Goal: Information Seeking & Learning: Learn about a topic

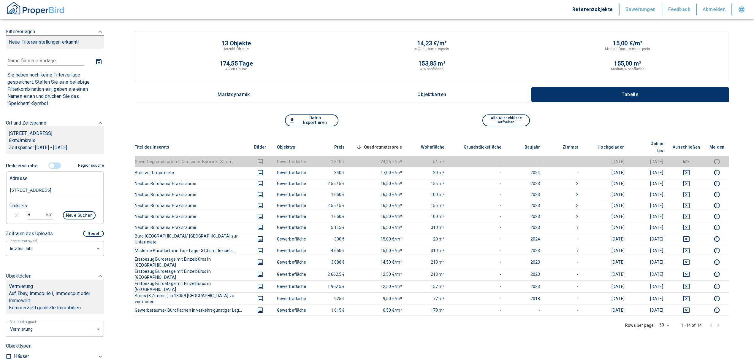
click at [50, 165] on input "controlled" at bounding box center [52, 166] width 18 height 7
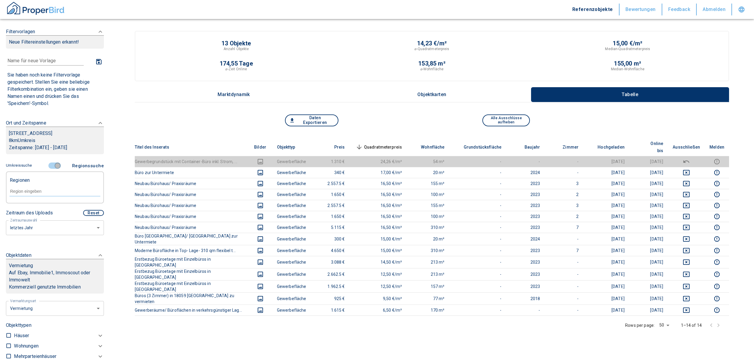
click at [55, 163] on input "controlled" at bounding box center [58, 166] width 18 height 7
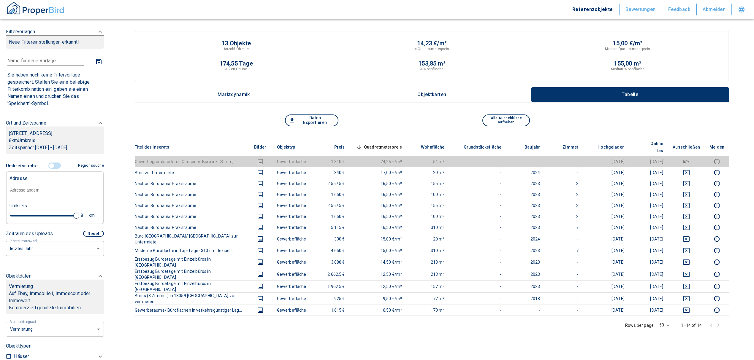
click at [31, 191] on input "text" at bounding box center [55, 191] width 91 height 14
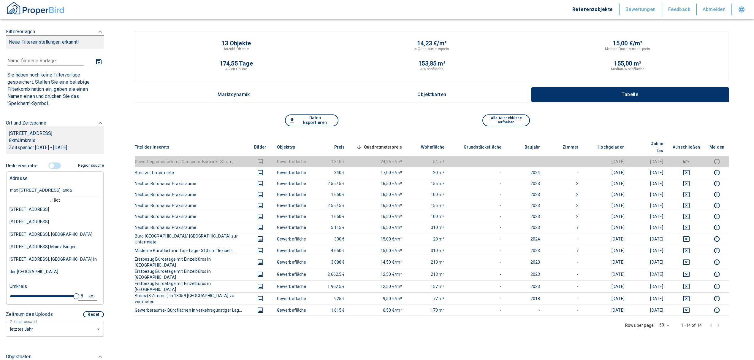
type input "[PERSON_NAME][STREET_ADDRESS] landau"
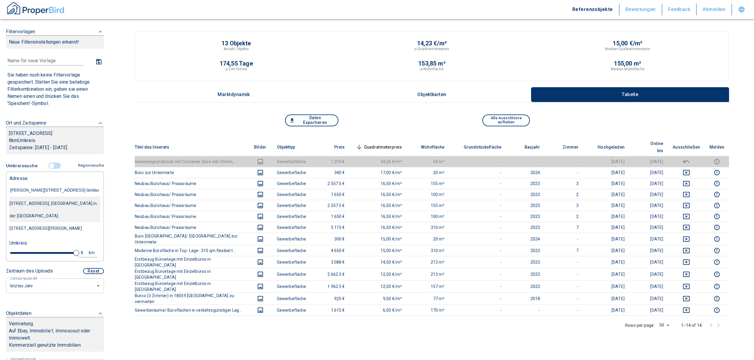
click at [50, 204] on div "[STREET_ADDRESS], [GEOGRAPHIC_DATA] in der [GEOGRAPHIC_DATA]" at bounding box center [55, 209] width 91 height 25
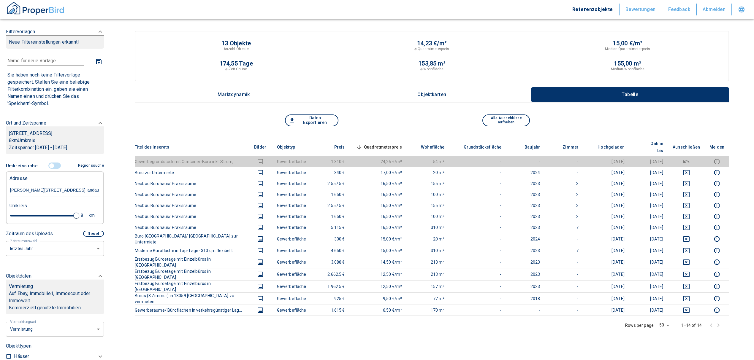
type input "2020"
type input "999999990"
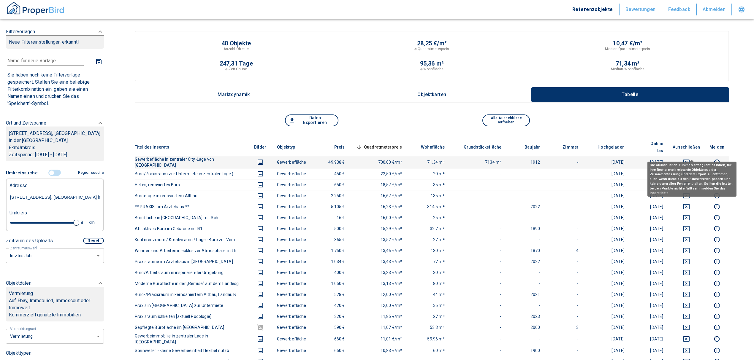
type input "[STREET_ADDRESS], [GEOGRAPHIC_DATA] in der [GEOGRAPHIC_DATA]"
click at [690, 159] on icon "deselect this listing" at bounding box center [686, 162] width 7 height 7
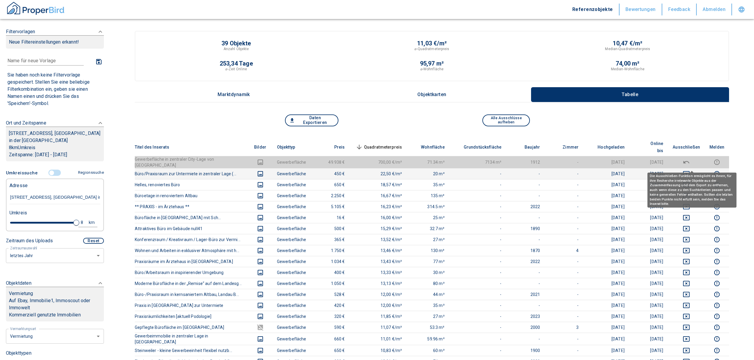
click at [690, 171] on icon "deselect this listing" at bounding box center [686, 173] width 7 height 5
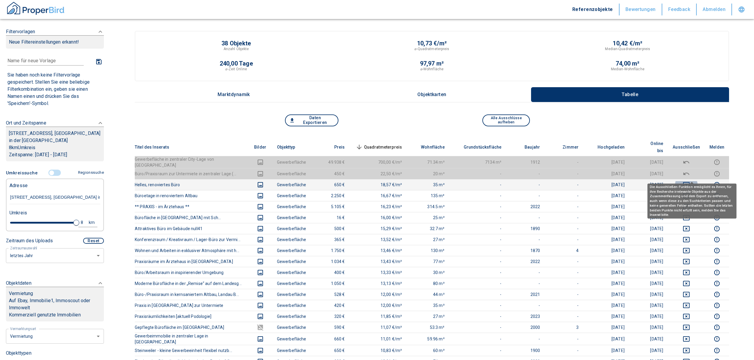
click at [690, 181] on icon "deselect this listing" at bounding box center [686, 184] width 7 height 7
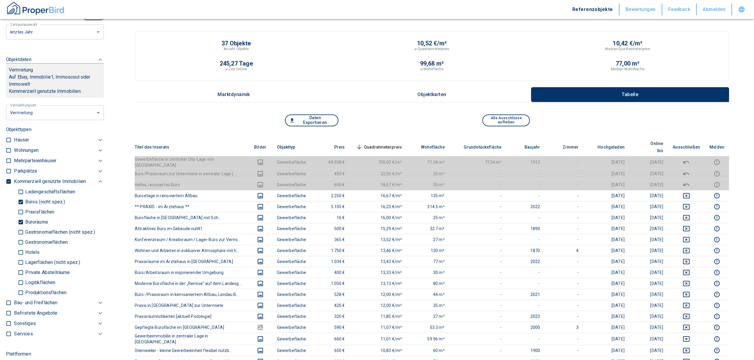
scroll to position [238, 0]
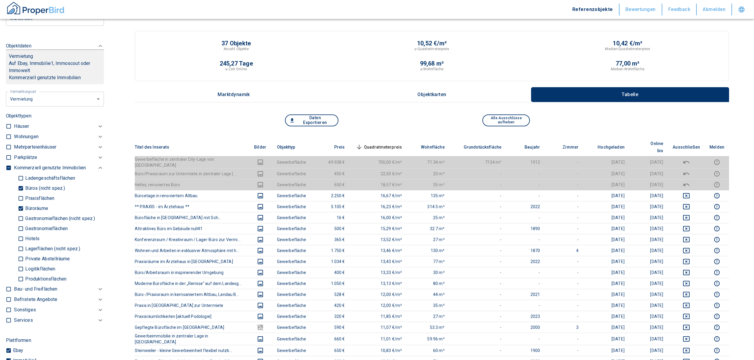
click at [20, 206] on input "Büroräume" at bounding box center [21, 208] width 6 height 10
checkbox input "false"
type input "2020"
type input "999999990"
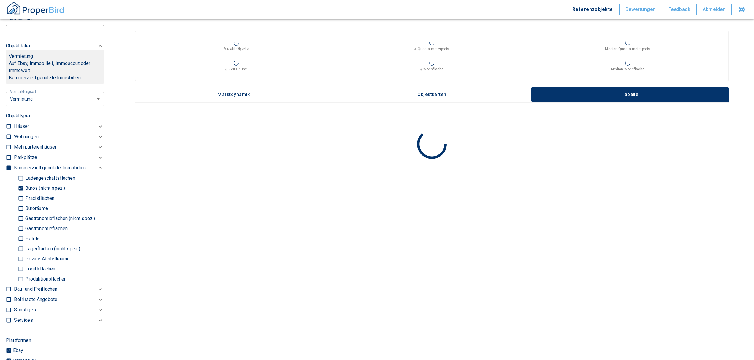
click at [19, 188] on input "Büros (nicht spez.)" at bounding box center [21, 188] width 6 height 10
checkbox input "false"
type input "2020"
type input "999999990"
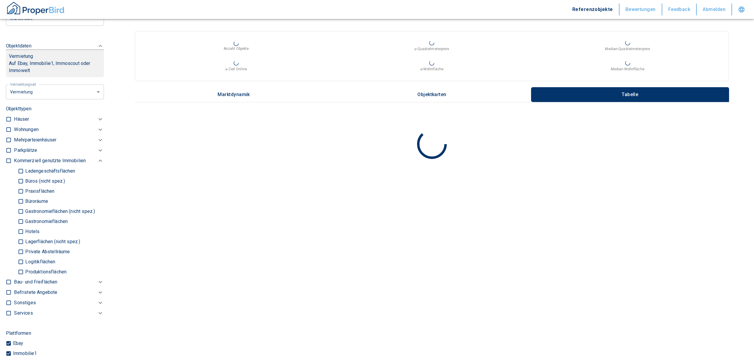
click at [19, 261] on input "Logitikflächen" at bounding box center [21, 262] width 6 height 10
checkbox input "true"
type input "2020"
type input "999999990"
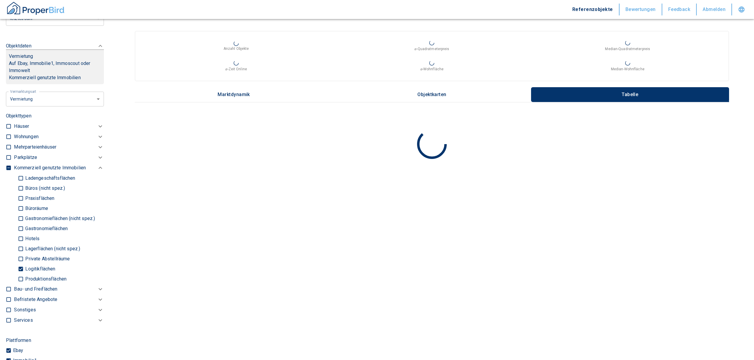
click at [20, 246] on input "Lagerflächen (nicht spez.)" at bounding box center [21, 249] width 6 height 10
checkbox input "true"
type input "2020"
type input "999999990"
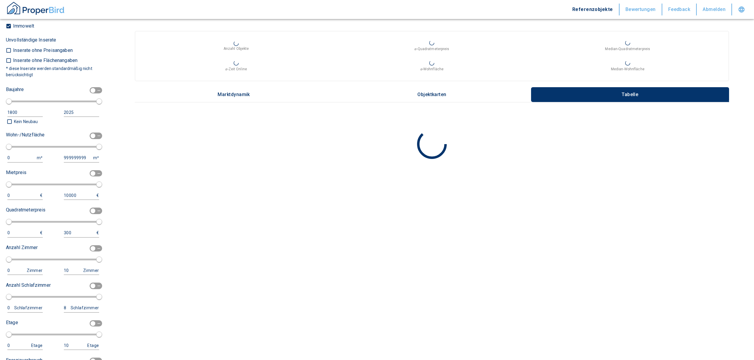
scroll to position [594, 0]
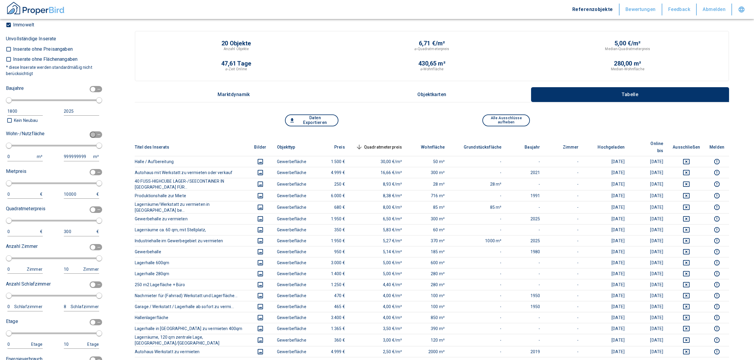
click at [89, 133] on input "checkbox" at bounding box center [93, 135] width 18 height 7
checkbox input "true"
type input "2020"
type input "50"
type input "150"
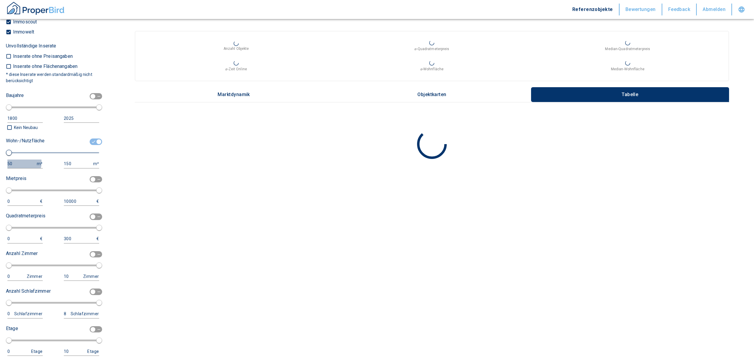
click at [20, 163] on div "50" at bounding box center [18, 163] width 23 height 7
click at [20, 163] on input "50" at bounding box center [20, 164] width 27 height 9
type input "5"
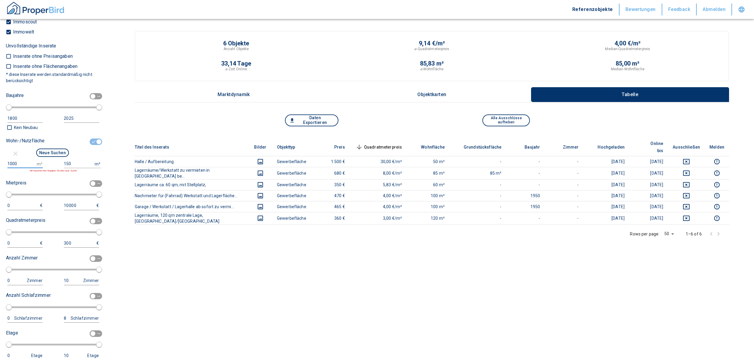
type input "1000"
drag, startPoint x: 61, startPoint y: 158, endPoint x: 74, endPoint y: 158, distance: 12.8
click at [68, 158] on div "Neue Suchen" at bounding box center [52, 154] width 93 height 12
drag, startPoint x: 70, startPoint y: 163, endPoint x: 49, endPoint y: 160, distance: 21.9
click at [49, 160] on div "1000 m² 150 m² Wir tauschen ihre Eingaben für eine neue Suche" at bounding box center [52, 166] width 93 height 13
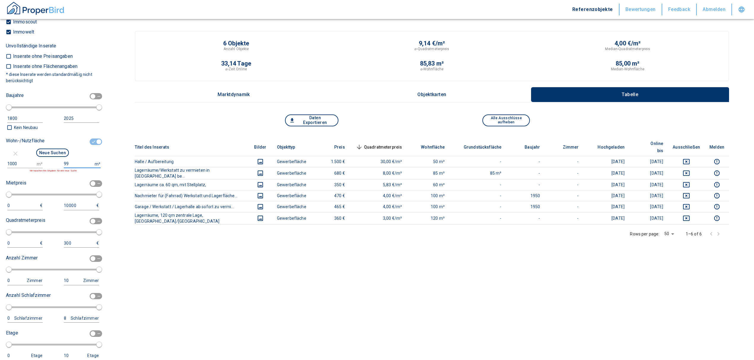
type input "999999999"
click at [45, 152] on button "Neue Suchen" at bounding box center [52, 153] width 33 height 8
type input "2020"
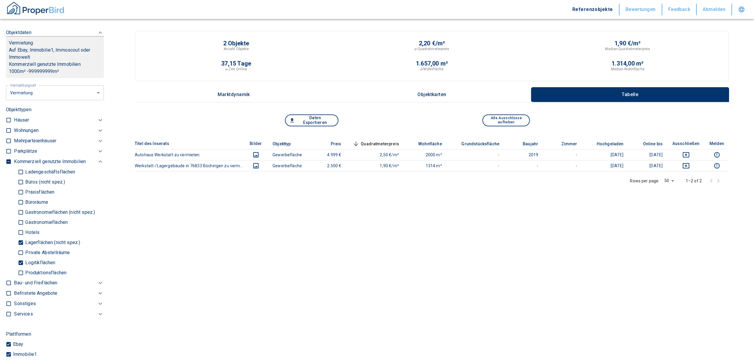
scroll to position [158, 0]
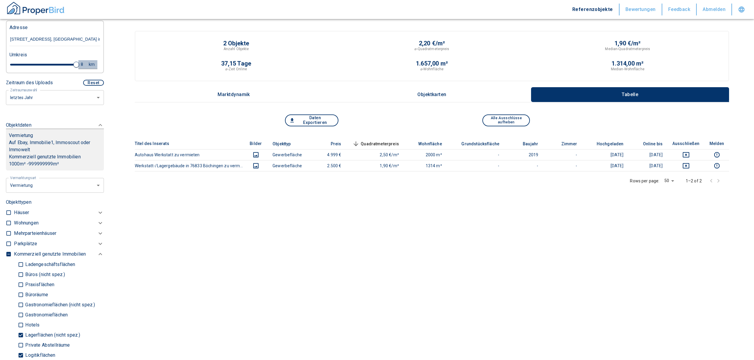
click at [80, 64] on div "8" at bounding box center [85, 64] width 11 height 7
drag, startPoint x: 34, startPoint y: 63, endPoint x: -16, endPoint y: 61, distance: 49.7
click at [0, 61] on html "Referenzobjekte Bewertungen Feedback Abmelden Filtervorlagen Neue Filtereinstel…" at bounding box center [377, 188] width 754 height 376
type input "10"
click at [76, 61] on button "Neue Suchen" at bounding box center [79, 64] width 33 height 8
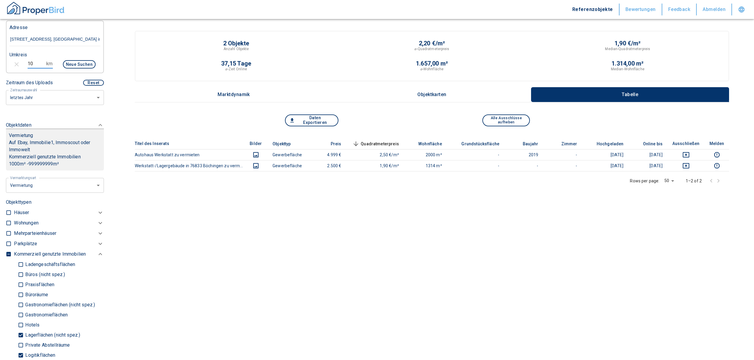
type input "2020"
drag, startPoint x: 36, startPoint y: 64, endPoint x: 14, endPoint y: 58, distance: 22.8
click at [14, 58] on div "10 km Neue Suchen" at bounding box center [50, 65] width 91 height 14
type input "20"
click at [76, 64] on button "Neue Suchen" at bounding box center [79, 64] width 33 height 8
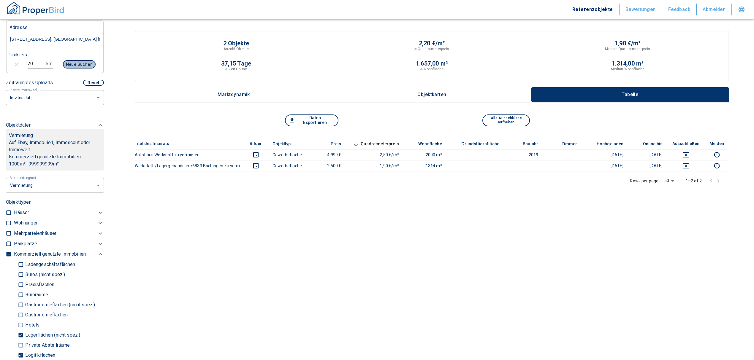
type input "2020"
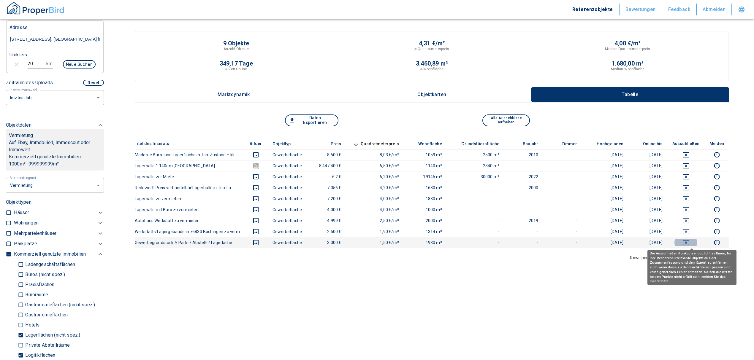
click at [690, 243] on icon "deselect this listing" at bounding box center [686, 242] width 7 height 7
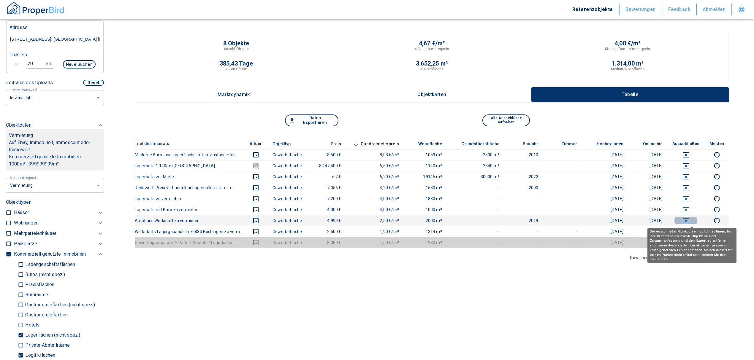
click at [690, 219] on icon "deselect this listing" at bounding box center [686, 220] width 7 height 7
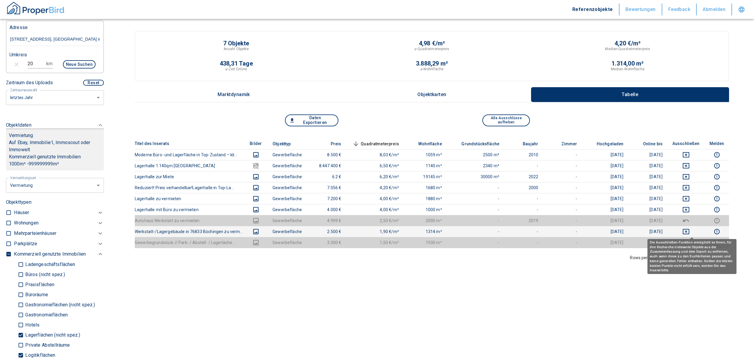
click at [690, 231] on icon "deselect this listing" at bounding box center [686, 231] width 7 height 7
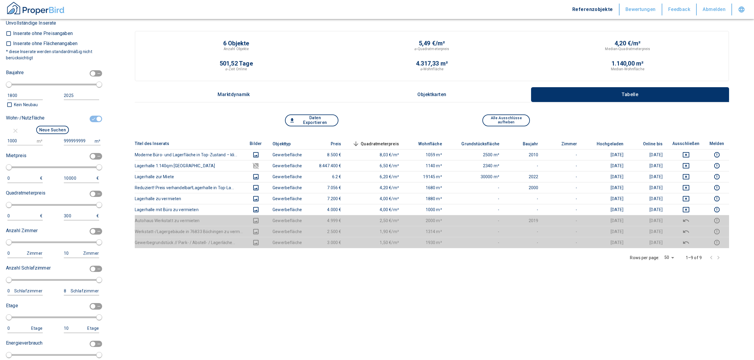
scroll to position [633, 0]
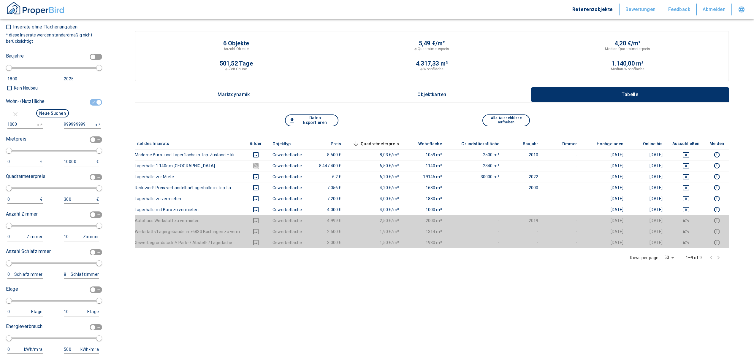
click at [90, 102] on input "checkbox" at bounding box center [99, 102] width 18 height 7
checkbox input "false"
type input "2020"
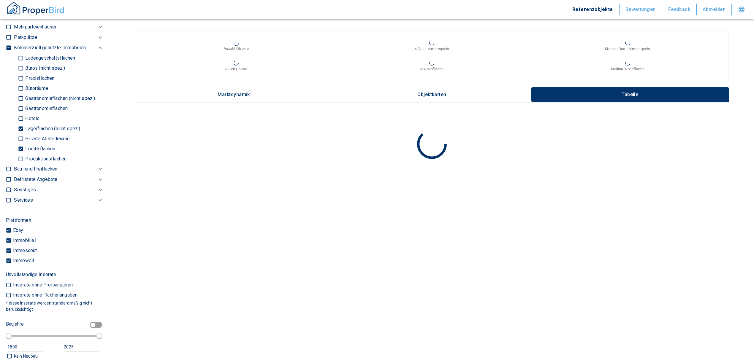
scroll to position [356, 0]
drag, startPoint x: 20, startPoint y: 148, endPoint x: 20, endPoint y: 138, distance: 10.1
click at [20, 148] on input "Logitikflächen" at bounding box center [21, 150] width 6 height 10
checkbox input "false"
type input "2020"
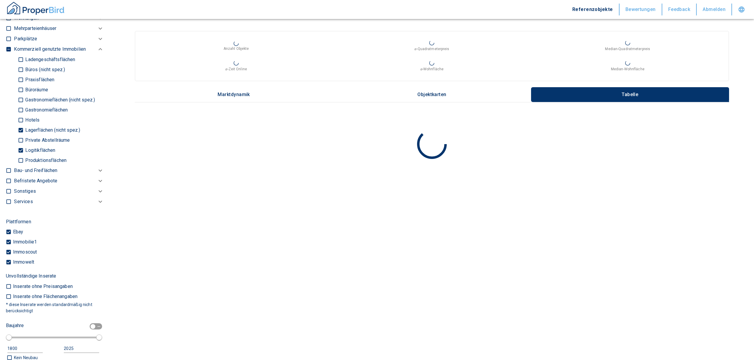
type input "999999990"
click at [19, 129] on input "Lagerflächen (nicht spez.)" at bounding box center [21, 130] width 6 height 10
checkbox input "false"
type input "2020"
type input "999999990"
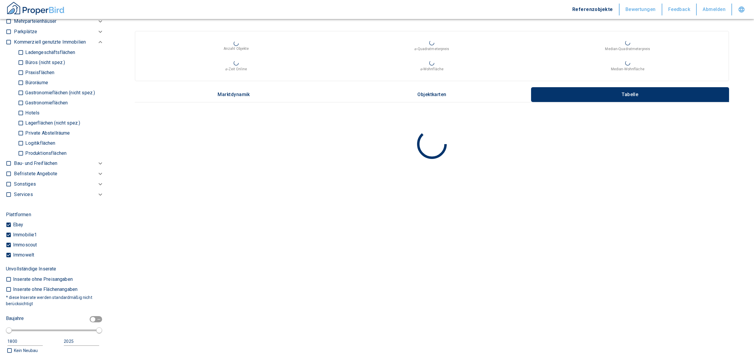
click at [20, 61] on input "Büros (nicht spez.)" at bounding box center [21, 62] width 6 height 10
checkbox input "true"
type input "2020"
type input "999999990"
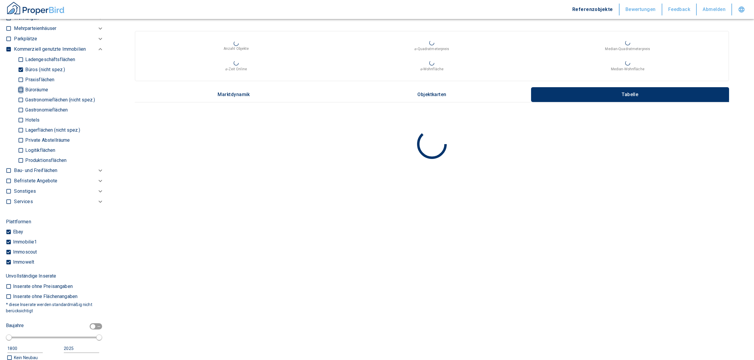
click at [18, 89] on input "Büroräume" at bounding box center [21, 90] width 6 height 10
checkbox input "true"
type input "2020"
type input "999999990"
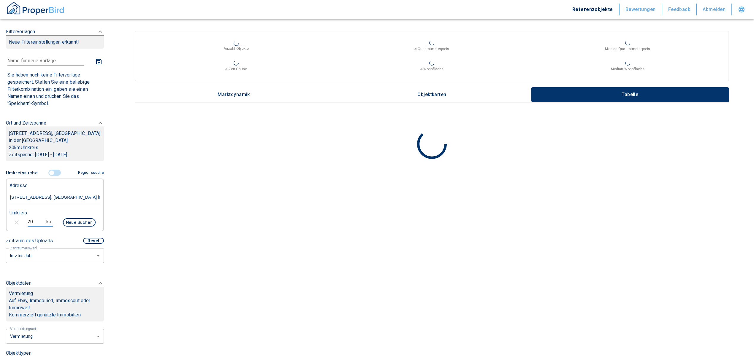
drag, startPoint x: 32, startPoint y: 218, endPoint x: 12, endPoint y: 222, distance: 20.9
click at [12, 222] on div "20 km Neue Suchen" at bounding box center [50, 223] width 91 height 14
type input "10"
click at [76, 226] on button "Neue Suchen" at bounding box center [79, 223] width 33 height 8
type input "2020"
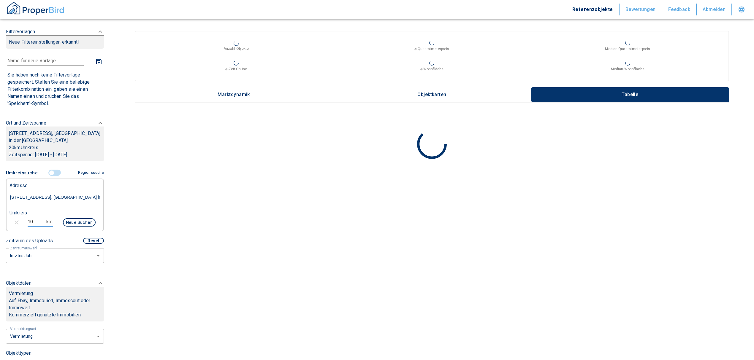
type input "999999990"
click at [79, 221] on button "Neue Suchen" at bounding box center [79, 223] width 33 height 8
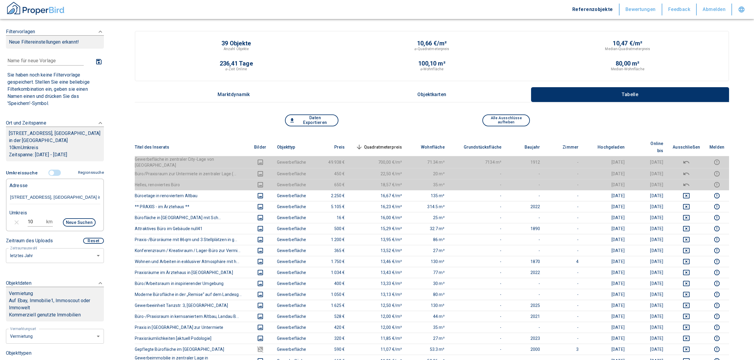
click at [391, 137] on div "Daten Exportieren Alle Ausschlüsse aufheben" at bounding box center [432, 127] width 594 height 24
click at [391, 144] on span "Quadratmeterpreis sorted descending" at bounding box center [379, 147] width 48 height 7
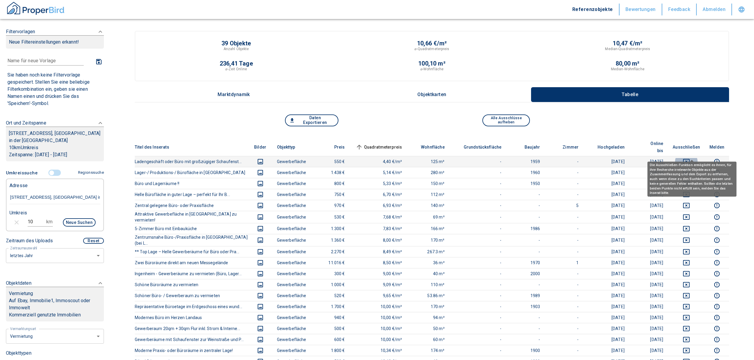
click at [689, 158] on icon "deselect this listing" at bounding box center [686, 161] width 7 height 7
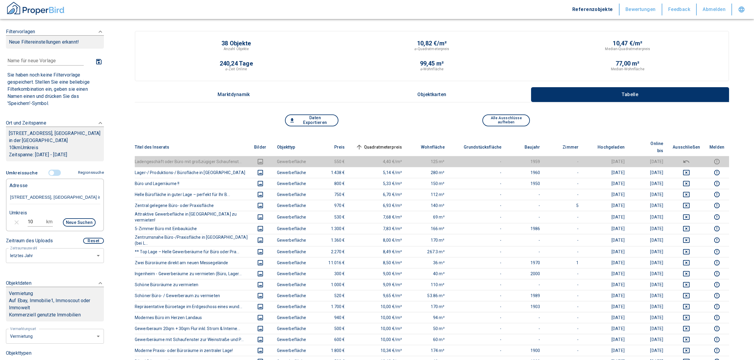
click at [394, 144] on span "Quadratmeterpreis sorted ascending" at bounding box center [379, 147] width 48 height 7
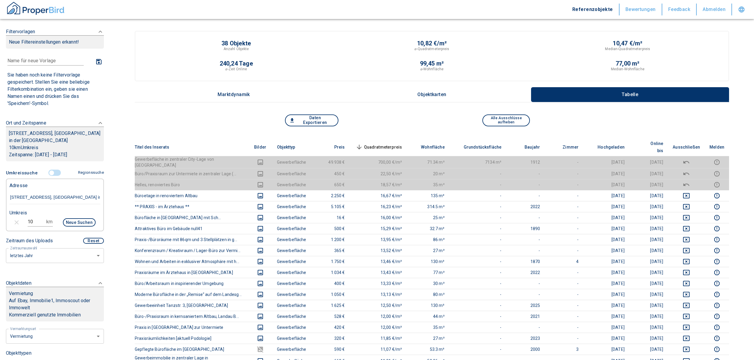
click at [384, 144] on span "Quadratmeterpreis sorted descending" at bounding box center [379, 147] width 48 height 7
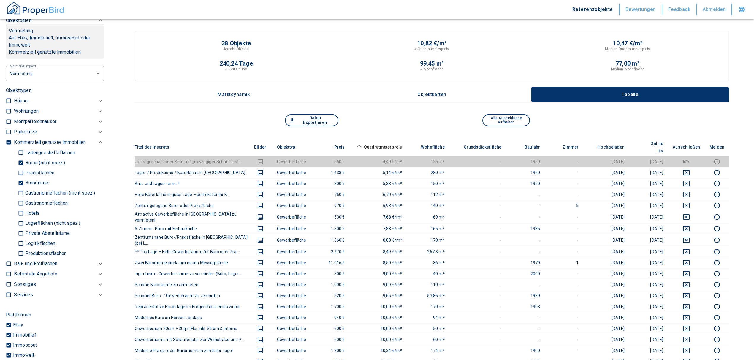
scroll to position [277, 0]
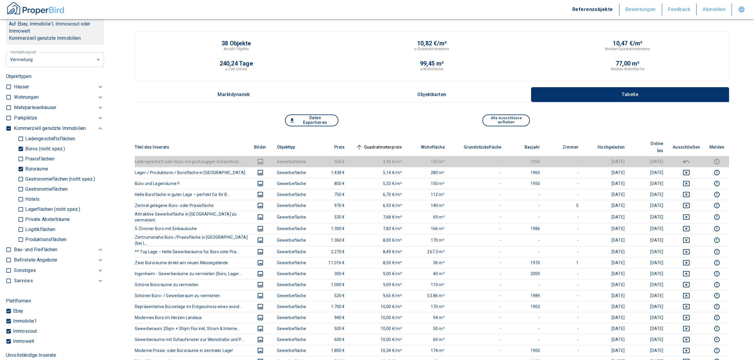
click at [34, 271] on p "Sonstiges" at bounding box center [25, 270] width 22 height 7
click at [37, 309] on div "Services" at bounding box center [55, 311] width 83 height 7
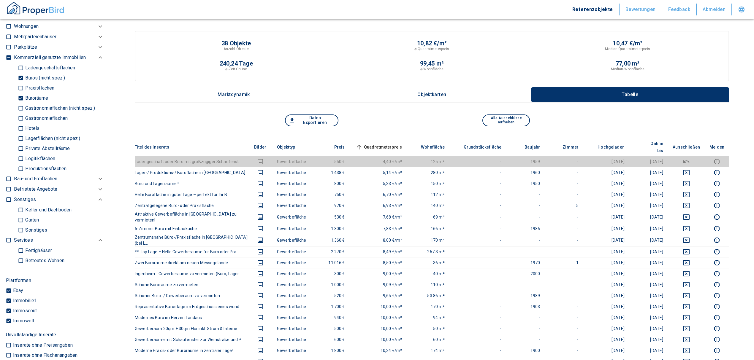
scroll to position [317, 0]
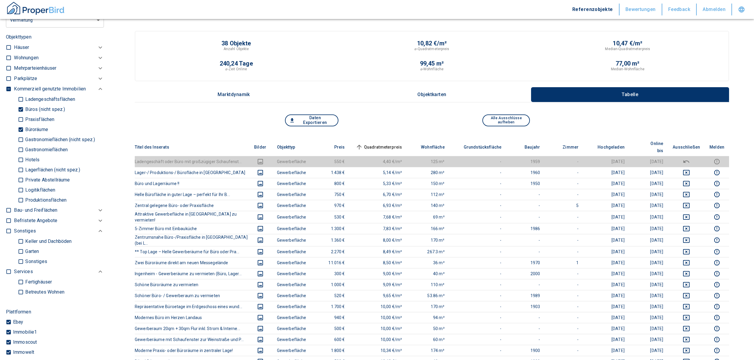
click at [44, 76] on div "Parkplätze" at bounding box center [55, 78] width 83 height 7
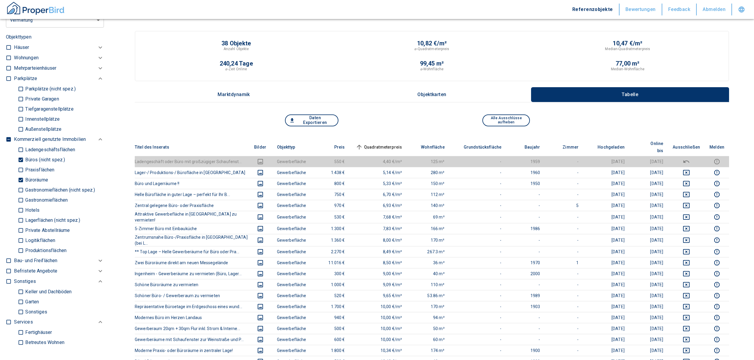
click at [20, 178] on input "Büroräume" at bounding box center [21, 180] width 6 height 10
checkbox input "false"
type input "2020"
type input "999999990"
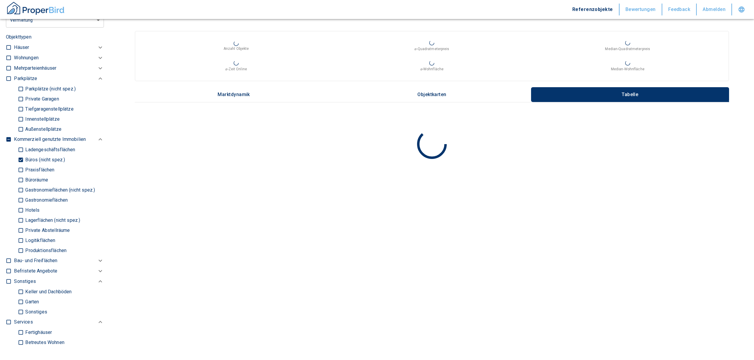
click at [20, 161] on input "Büros (nicht spez.)" at bounding box center [21, 160] width 6 height 10
checkbox input "false"
type input "2020"
type input "999999990"
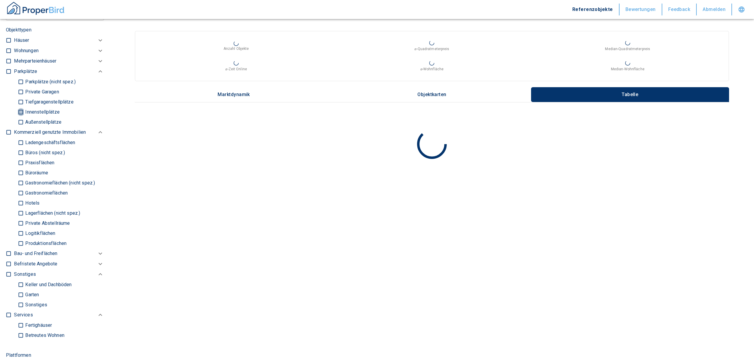
click at [19, 109] on input "Innenstellplätze" at bounding box center [21, 112] width 6 height 10
checkbox input "true"
type input "2020"
type input "999999990"
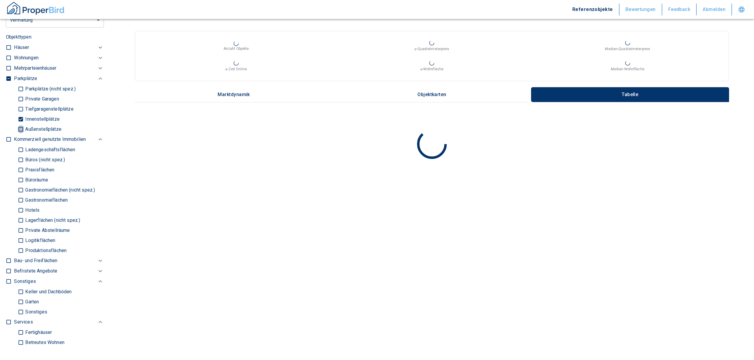
click at [18, 129] on input "Außenstellplätze" at bounding box center [21, 129] width 6 height 10
checkbox input "true"
type input "2020"
type input "999999990"
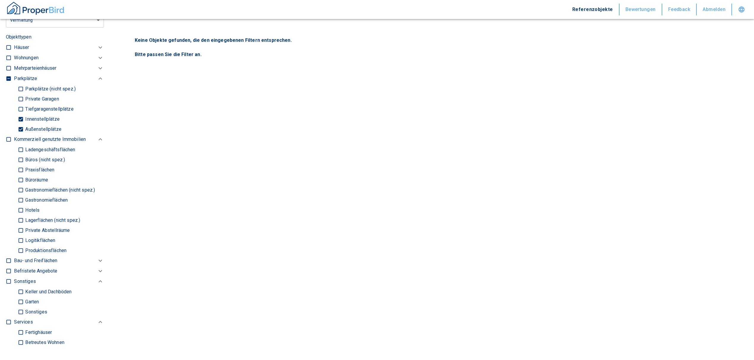
click at [161, 105] on main "Keine Objekte gefunden, die den eingegebenen Filtern entsprechen. Bitte passen …" at bounding box center [432, 180] width 644 height 360
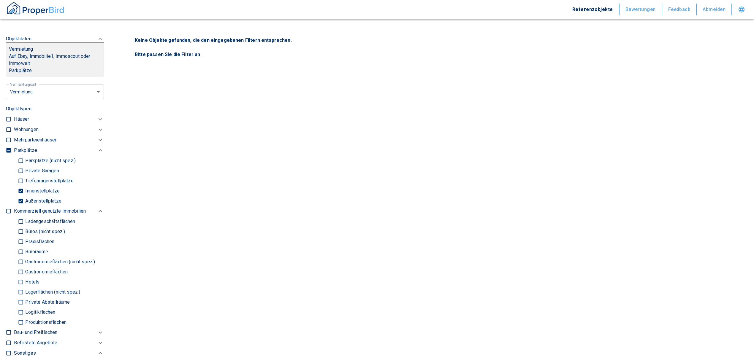
scroll to position [238, 0]
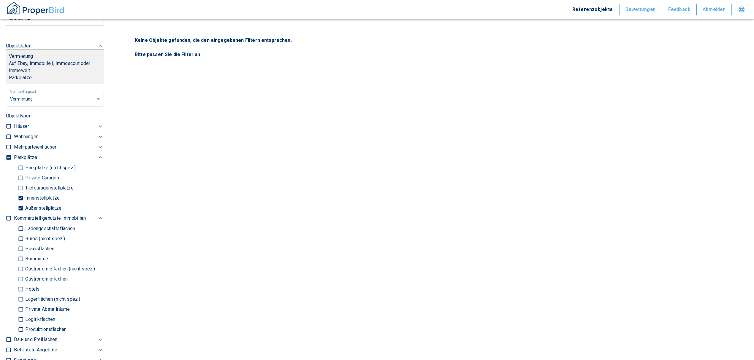
click at [134, 185] on main "Keine Objekte gefunden, die den eingegebenen Filtern entsprechen. Bitte passen …" at bounding box center [432, 180] width 644 height 360
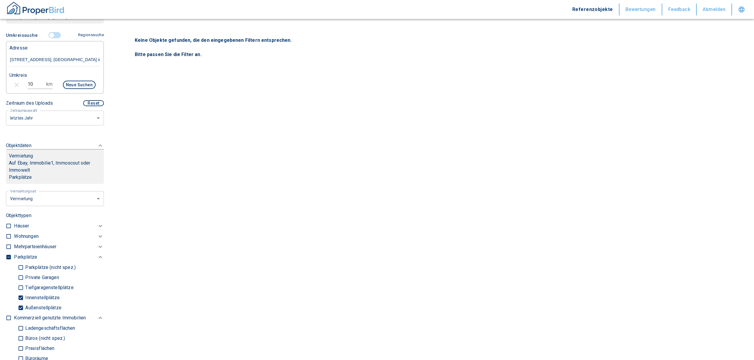
scroll to position [119, 0]
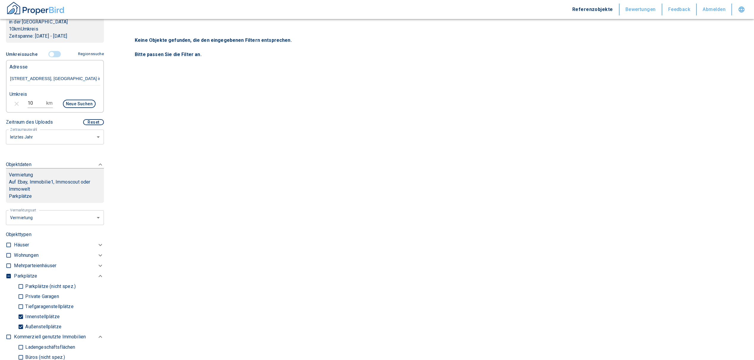
click at [39, 99] on input "10" at bounding box center [36, 104] width 17 height 10
drag, startPoint x: 37, startPoint y: 100, endPoint x: 14, endPoint y: 102, distance: 23.2
click at [14, 102] on div "10 km Neue Suchen" at bounding box center [50, 104] width 91 height 14
type input "20"
click at [76, 102] on button "Neue Suchen" at bounding box center [79, 104] width 33 height 8
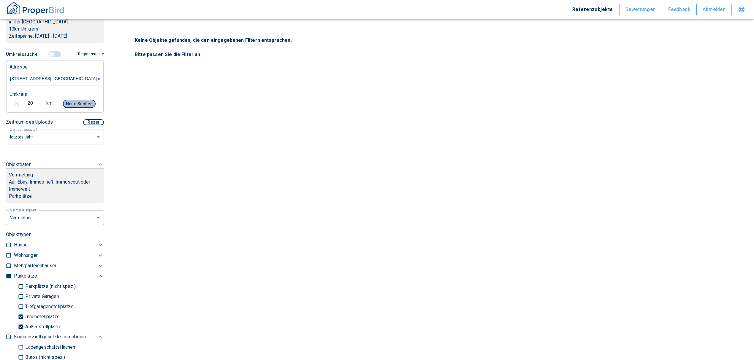
type input "2020"
type input "999999990"
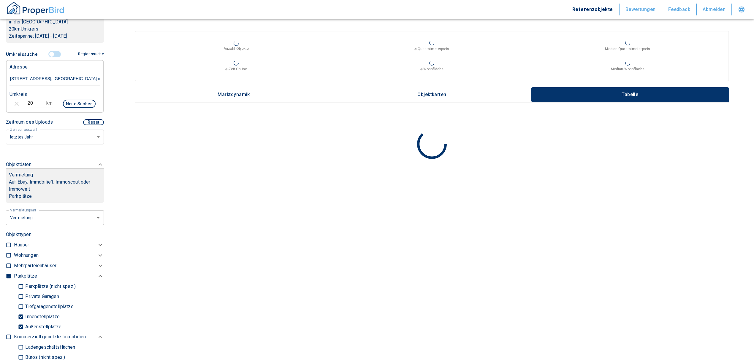
scroll to position [198, 0]
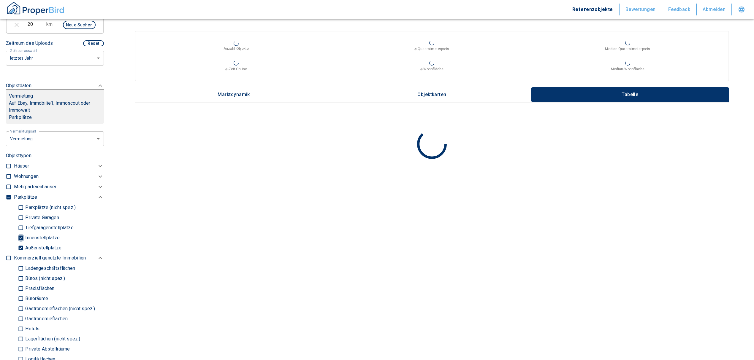
click at [20, 236] on input "Innenstellplätze" at bounding box center [21, 238] width 6 height 10
checkbox input "false"
type input "2020"
type input "999999990"
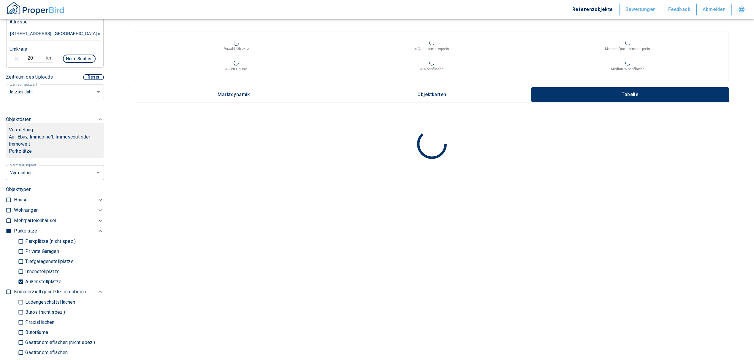
scroll to position [119, 0]
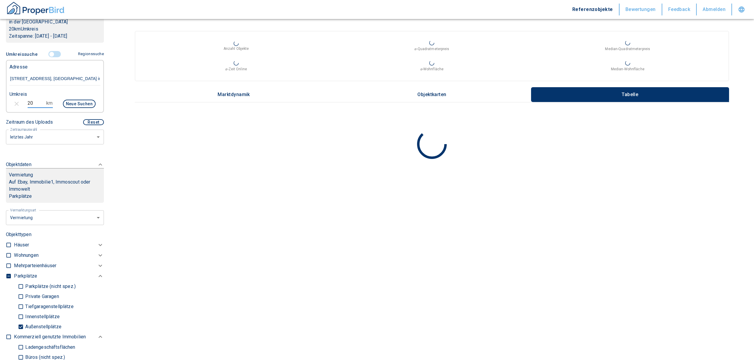
click at [32, 102] on input "20" at bounding box center [36, 104] width 17 height 10
drag, startPoint x: 30, startPoint y: 102, endPoint x: 11, endPoint y: 99, distance: 19.3
click at [11, 99] on div "20 km Neue Suchen" at bounding box center [50, 104] width 91 height 14
drag, startPoint x: 32, startPoint y: 104, endPoint x: 20, endPoint y: 103, distance: 12.5
click at [20, 103] on div "20 km Neue Suchen" at bounding box center [50, 104] width 91 height 14
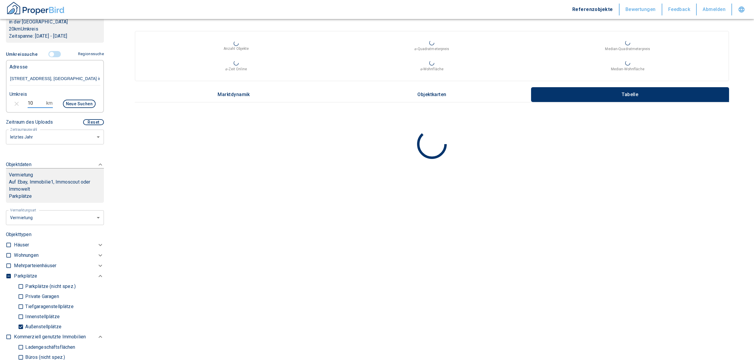
type input "10"
click at [71, 102] on button "Neue Suchen" at bounding box center [79, 104] width 33 height 8
type input "2020"
type input "999999990"
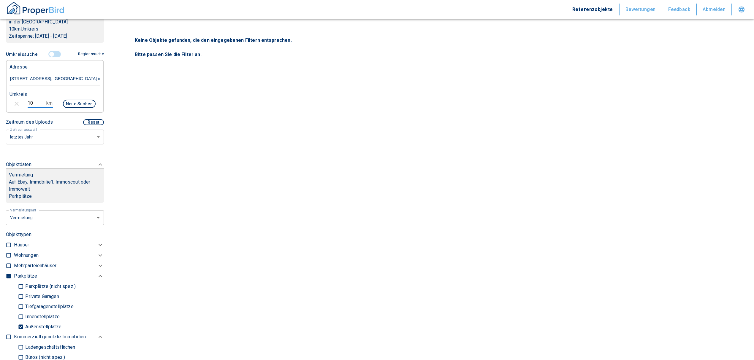
drag, startPoint x: 34, startPoint y: 105, endPoint x: 20, endPoint y: 100, distance: 14.7
click at [21, 101] on div "10 km Neue Suchen" at bounding box center [50, 104] width 91 height 14
type input "20"
click at [73, 101] on button "Neue Suchen" at bounding box center [79, 104] width 33 height 8
type input "2020"
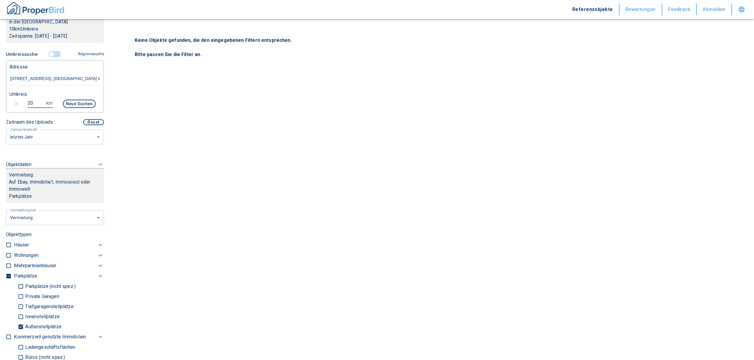
type input "999999990"
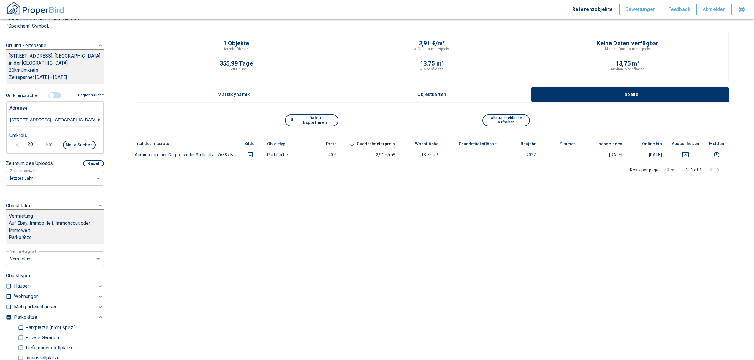
scroll to position [39, 0]
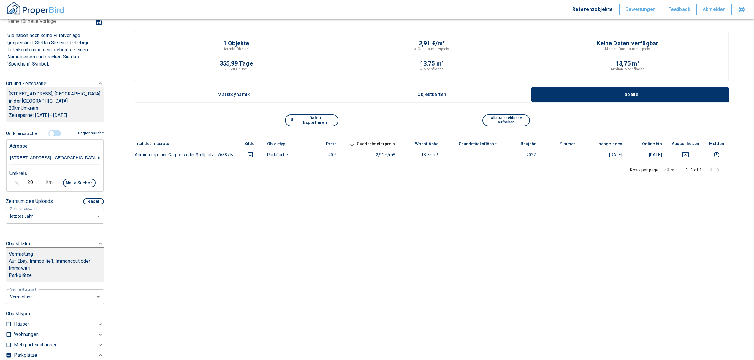
click at [81, 134] on button "Regionssuche" at bounding box center [90, 133] width 28 height 10
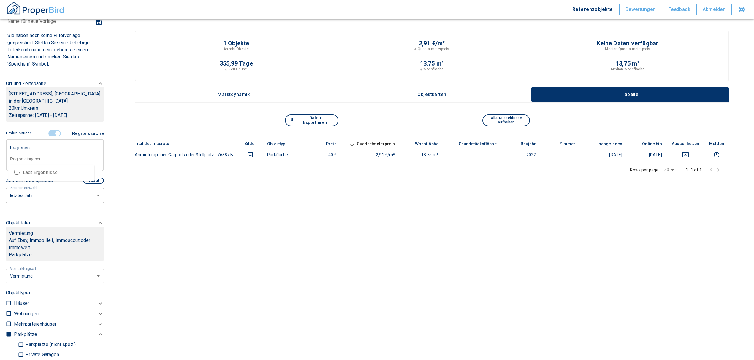
click at [61, 161] on input "text" at bounding box center [55, 158] width 91 height 5
click at [49, 183] on li "Landau in der [GEOGRAPHIC_DATA]" at bounding box center [51, 183] width 85 height 11
type input "landau"
type input "2020"
type input "999999990"
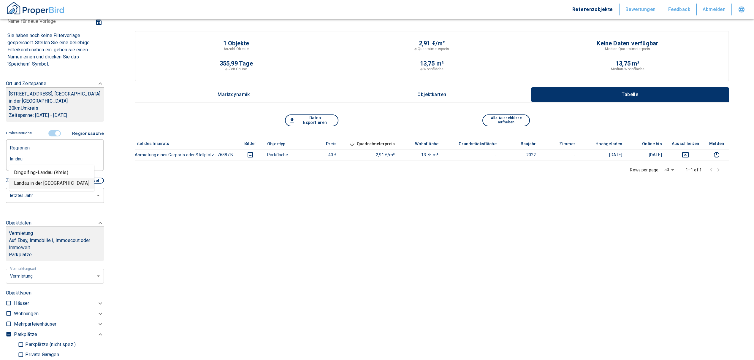
type input "Landau in der [GEOGRAPHIC_DATA]"
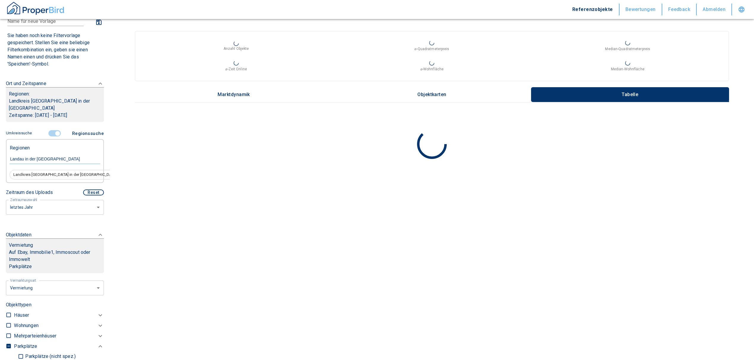
type input "2020"
type input "999999990"
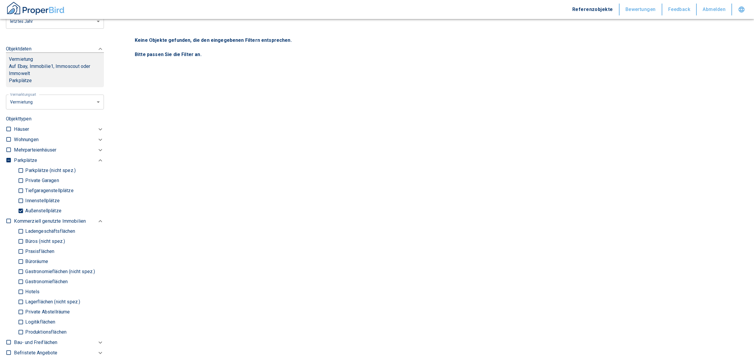
scroll to position [238, 0]
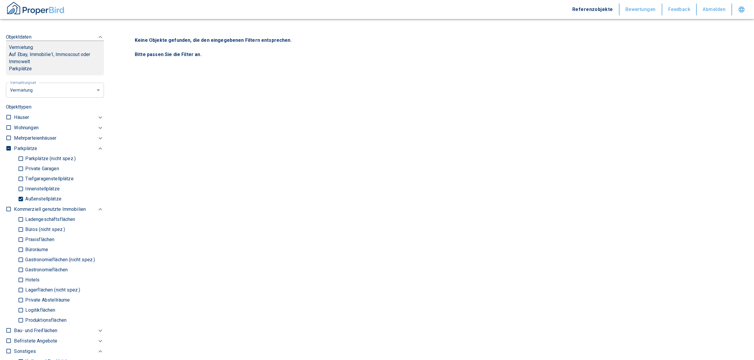
click at [205, 306] on main "Keine Objekte gefunden, die den eingegebenen Filtern entsprechen. Bitte passen …" at bounding box center [432, 180] width 644 height 360
drag, startPoint x: 20, startPoint y: 222, endPoint x: 24, endPoint y: 240, distance: 17.9
click at [20, 225] on input "Büros (nicht spez.)" at bounding box center [21, 230] width 6 height 10
checkbox input "true"
type input "2020"
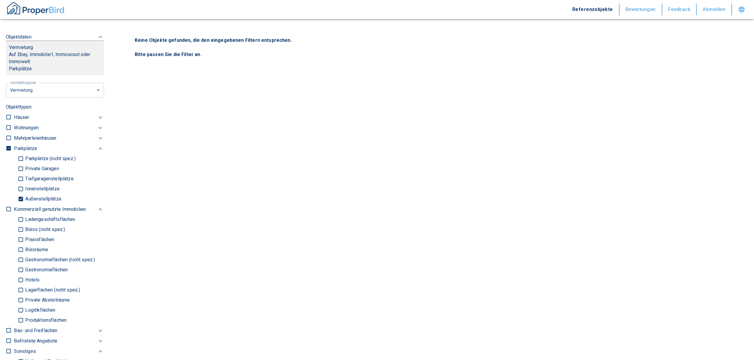
type input "999999990"
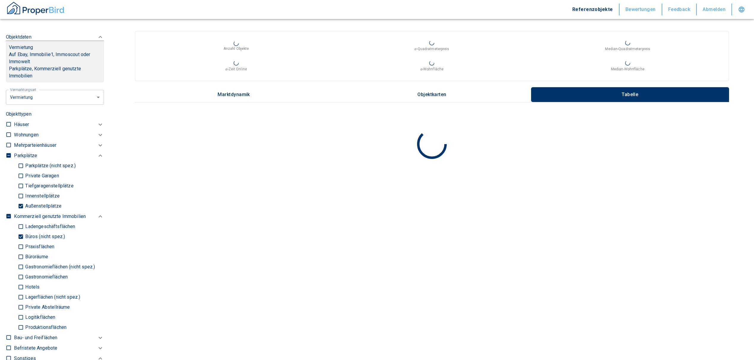
click at [21, 252] on input "Büroräume" at bounding box center [21, 257] width 6 height 10
checkbox input "true"
type input "2020"
type input "999999990"
type input "2020"
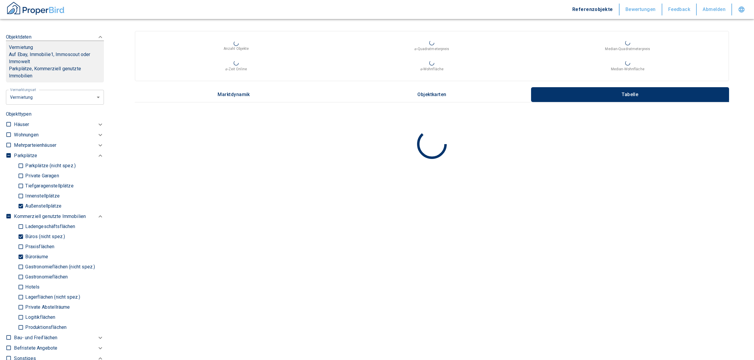
type input "999999990"
type input "2020"
type input "999999990"
click at [10, 153] on input "checkbox" at bounding box center [9, 156] width 6 height 6
checkbox input "true"
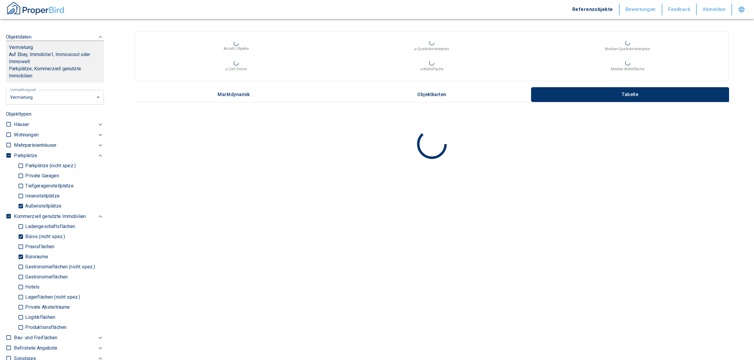
checkbox input "true"
type input "2020"
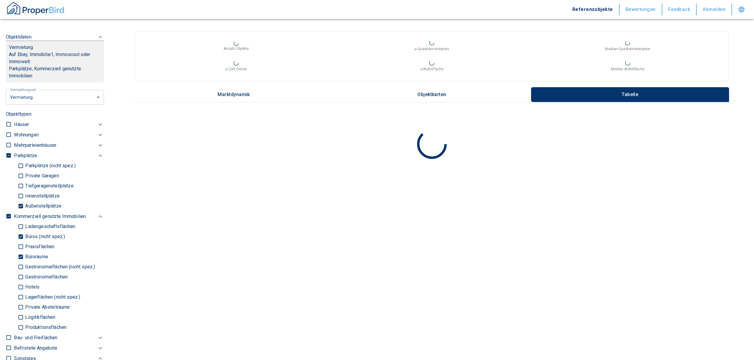
type input "999999990"
type input "2020"
type input "999999990"
click at [8, 153] on input "checkbox" at bounding box center [9, 156] width 6 height 6
checkbox input "false"
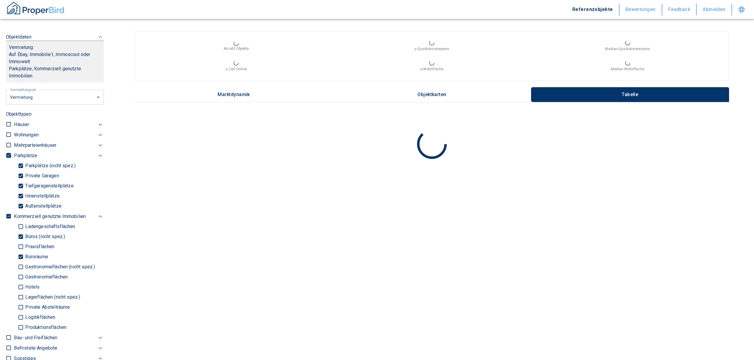
checkbox input "false"
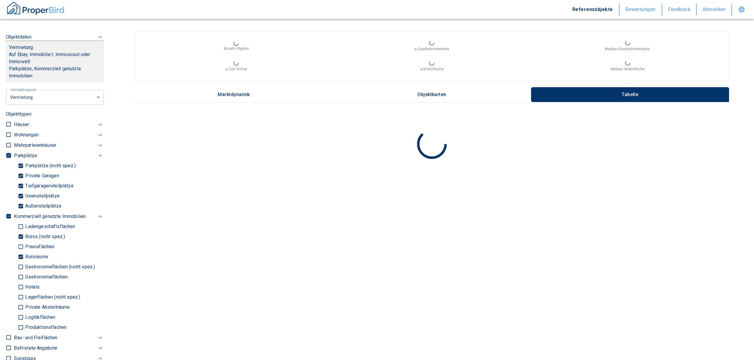
type input "2020"
type input "999999990"
type input "2020"
type input "999999990"
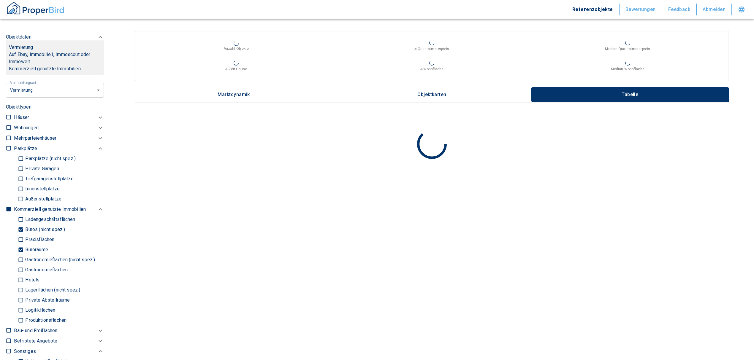
type input "2020"
type input "999999990"
type input "2020"
type input "999999990"
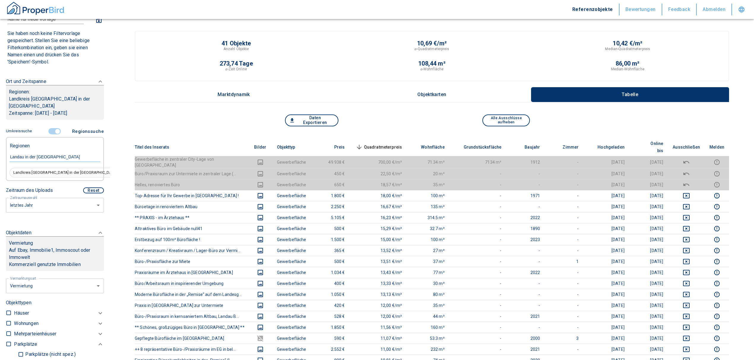
scroll to position [39, 0]
click at [56, 130] on input "controlled" at bounding box center [58, 133] width 18 height 7
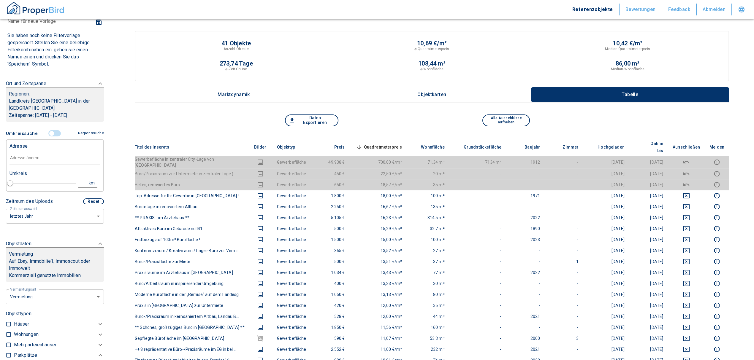
click at [34, 151] on input "text" at bounding box center [55, 158] width 91 height 14
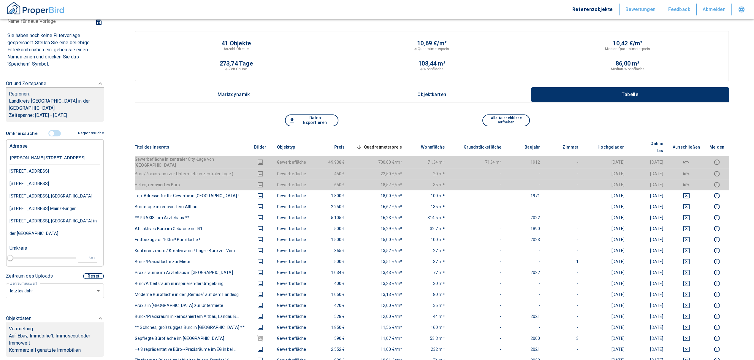
type input "[PERSON_NAME][STREET_ADDRESS]"
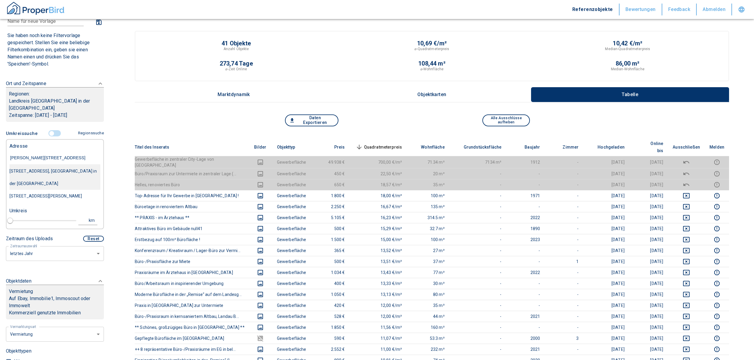
click at [41, 165] on div "[STREET_ADDRESS], [GEOGRAPHIC_DATA] in der [GEOGRAPHIC_DATA]" at bounding box center [55, 177] width 91 height 25
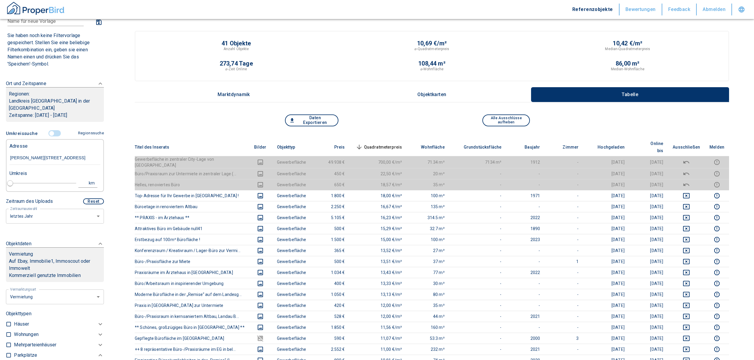
type input "2020"
type input "999999990"
type input "[STREET_ADDRESS], [GEOGRAPHIC_DATA] in der [GEOGRAPHIC_DATA]"
type input "1"
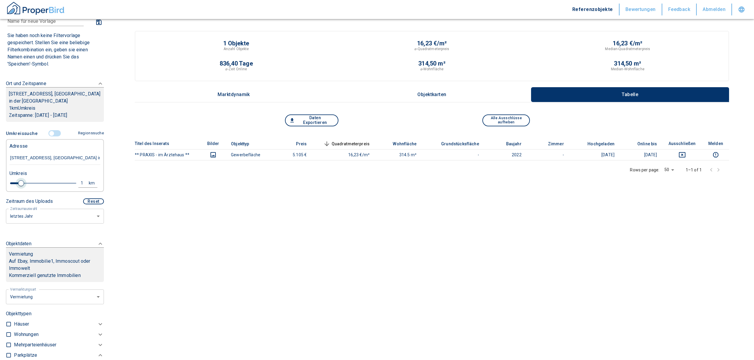
type input "[STREET_ADDRESS], [GEOGRAPHIC_DATA] in der [GEOGRAPHIC_DATA]"
type input "2020"
type input "999999990"
type input "1.2"
type input "2020"
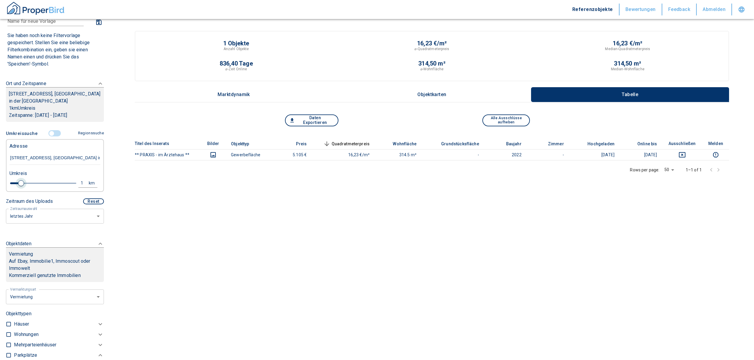
type input "999999990"
type input "1.4"
type input "2020"
type input "999999990"
type input "1.8"
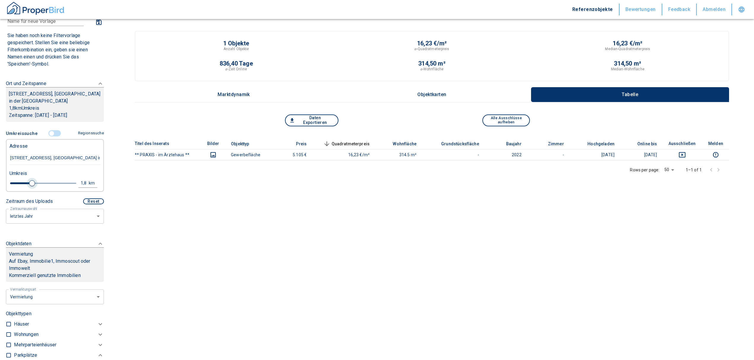
type input "2020"
type input "999999990"
type input "2"
type input "2020"
type input "999999990"
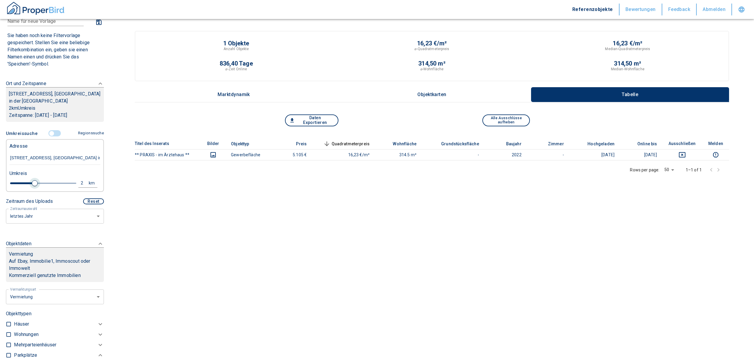
type input "2.2"
type input "2020"
type input "999999990"
type input "2.4"
type input "2020"
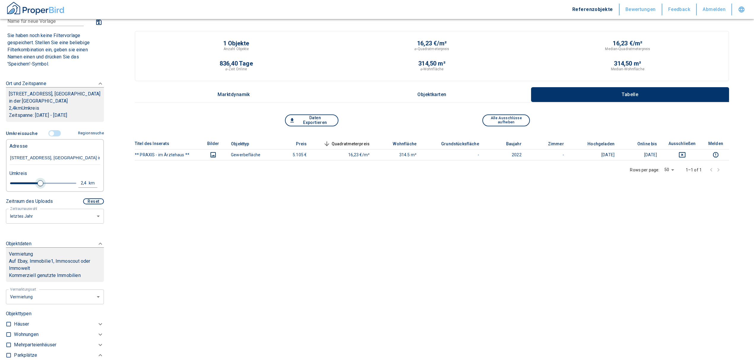
type input "999999990"
type input "2.6"
type input "2020"
type input "999999990"
type input "2.8"
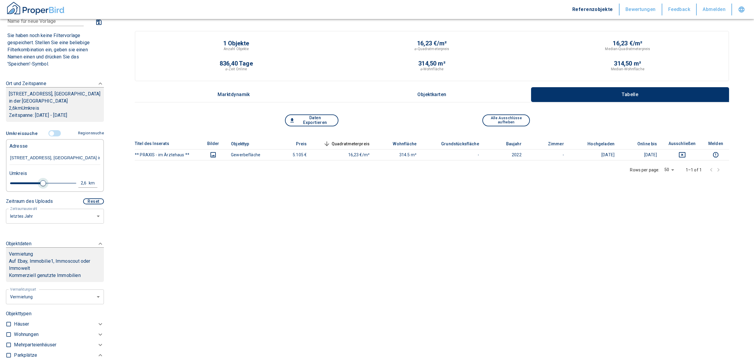
type input "2020"
type input "999999990"
type input "3"
type input "2020"
type input "999999990"
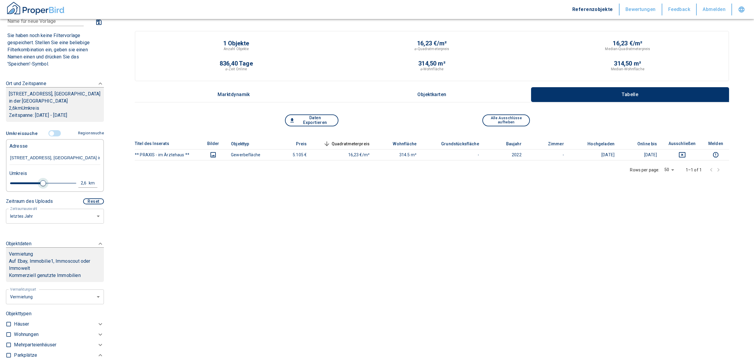
type input "3.2"
type input "2020"
type input "999999990"
type input "3.4"
type input "2020"
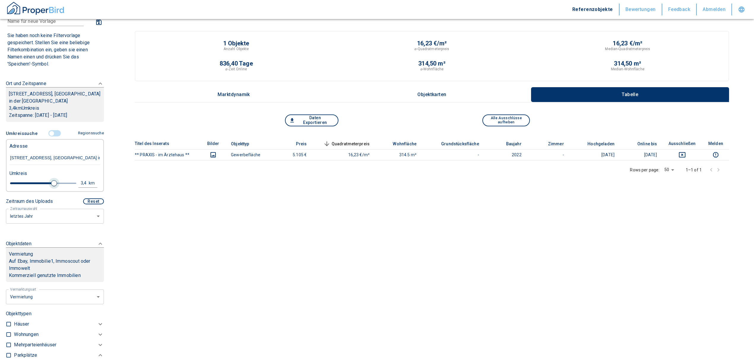
type input "999999990"
type input "3.6"
type input "2020"
type input "999999990"
type input "4"
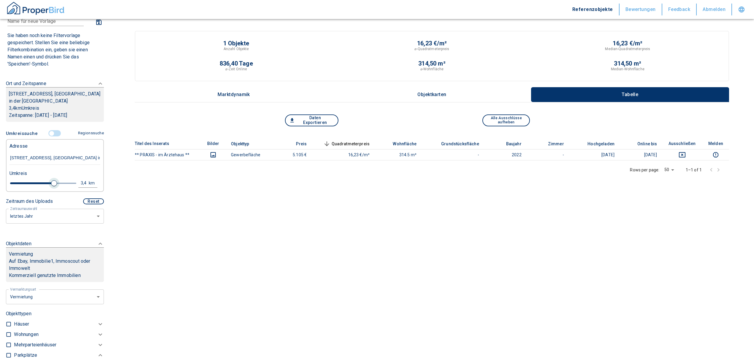
type input "2020"
type input "999999990"
type input "4.2"
type input "2020"
type input "999999990"
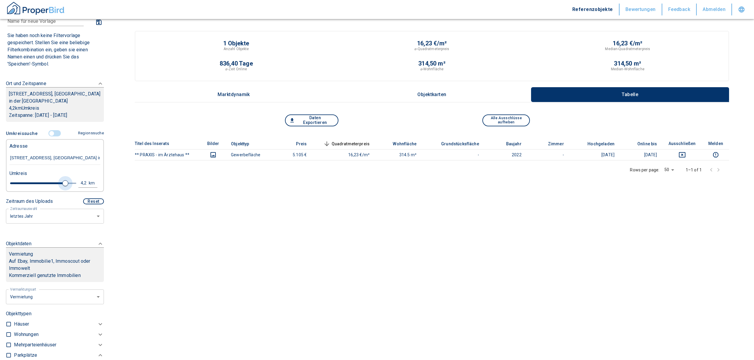
type input "4.6"
type input "2020"
type input "999999990"
type input "5"
drag, startPoint x: 19, startPoint y: 182, endPoint x: 76, endPoint y: 183, distance: 57.0
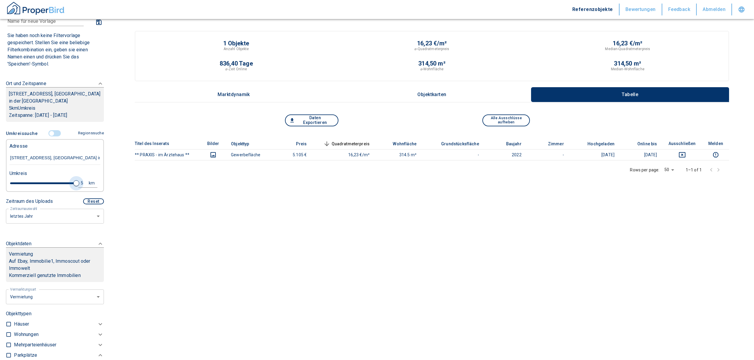
click at [76, 183] on div "5 km" at bounding box center [52, 184] width 91 height 10
type input "2020"
type input "999999990"
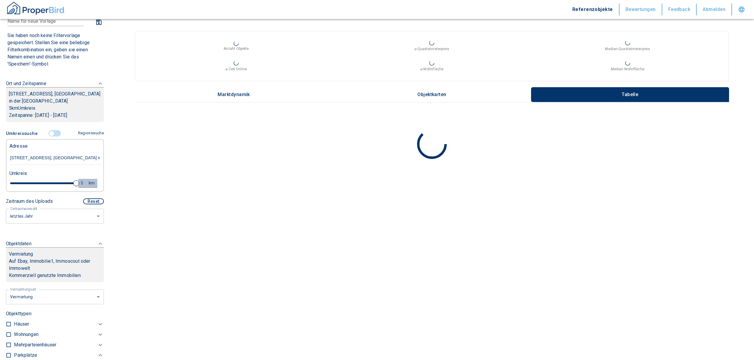
click at [80, 181] on div "5" at bounding box center [85, 183] width 11 height 7
drag, startPoint x: 15, startPoint y: 181, endPoint x: 9, endPoint y: 181, distance: 6.5
click at [9, 181] on div "5 km Neue Suchen" at bounding box center [50, 184] width 91 height 14
type input "10"
click at [66, 180] on button "Neue Suchen" at bounding box center [79, 183] width 33 height 8
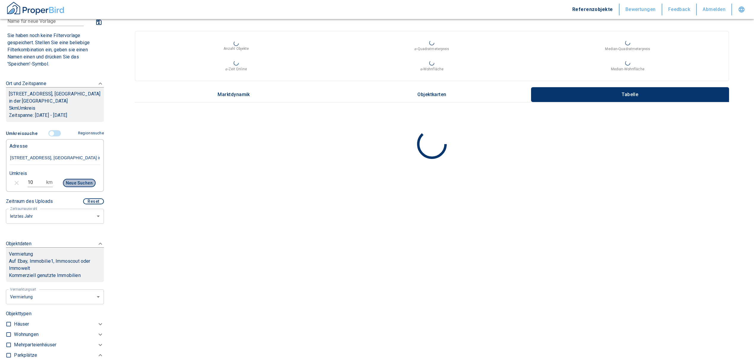
type input "2020"
type input "999999990"
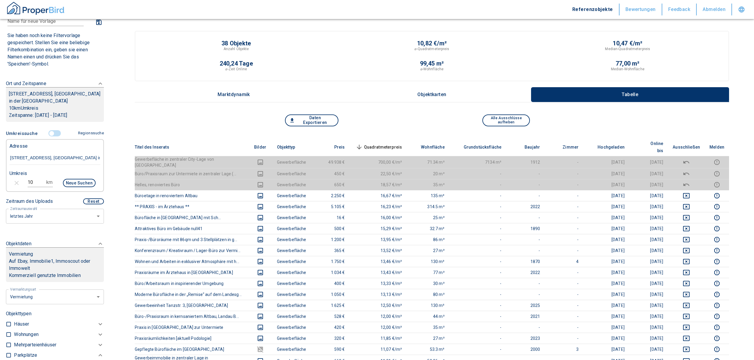
click at [118, 121] on div "38 Objekte Anzahl Objekte 10,82 €/m² ⌀-Quadratmeterpreis 10,47 €/m² Median-Quad…" at bounding box center [432, 366] width 630 height 670
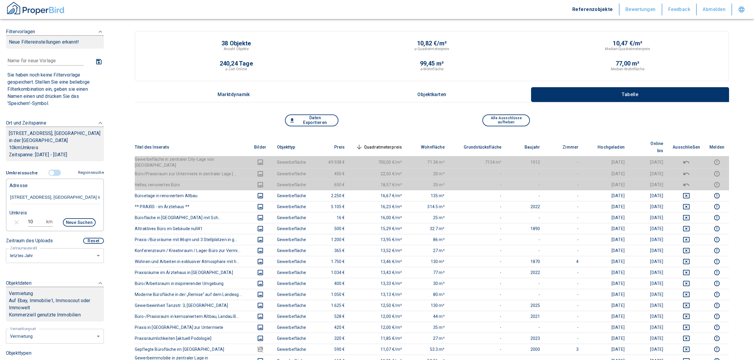
click at [315, 118] on button "Daten Exportieren" at bounding box center [311, 121] width 53 height 12
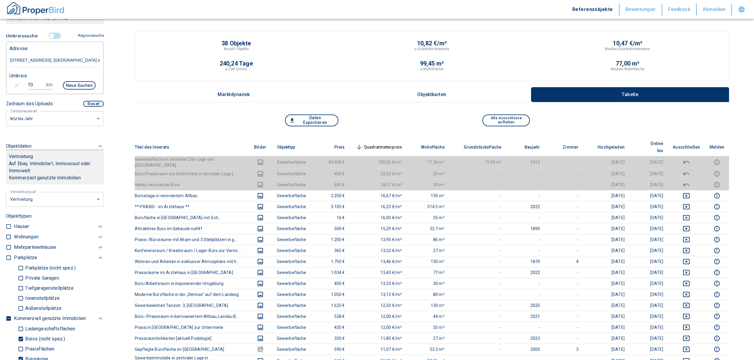
scroll to position [198, 0]
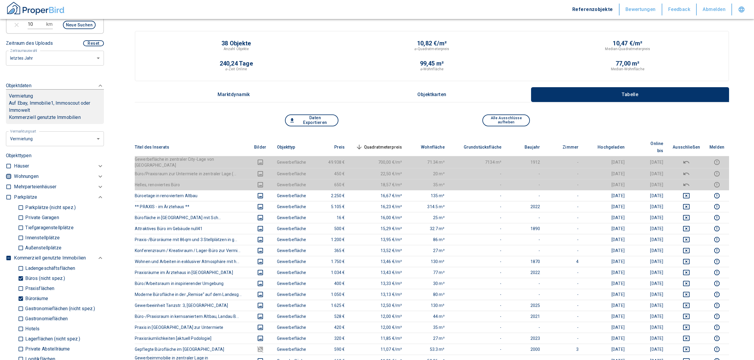
click at [8, 174] on input "checkbox" at bounding box center [9, 177] width 6 height 6
checkbox input "true"
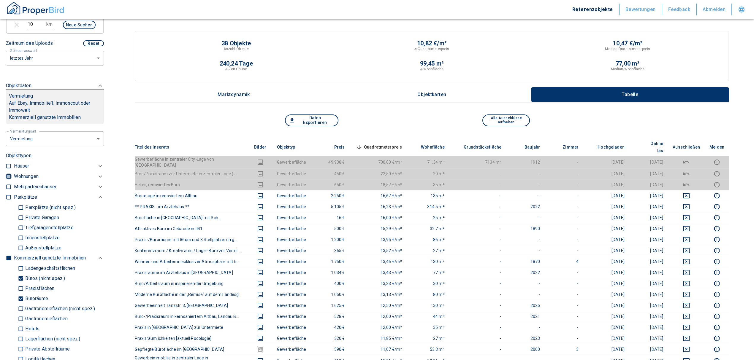
checkbox input "true"
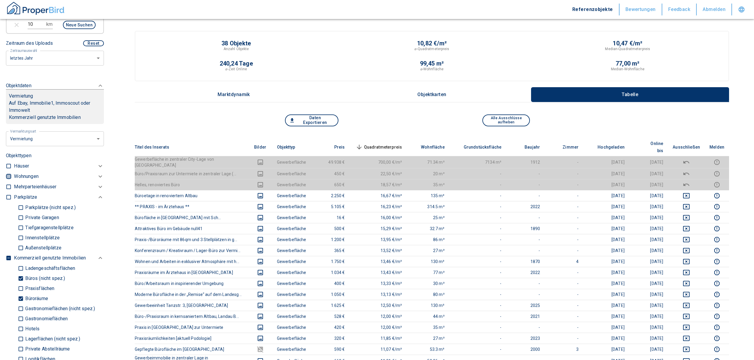
type input "2020"
type input "999999990"
type input "2020"
type input "999999990"
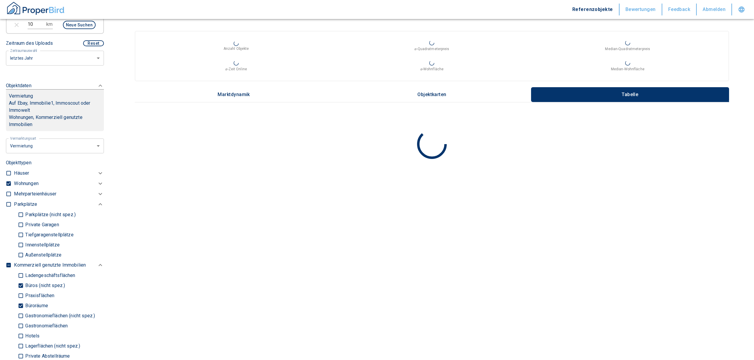
click at [23, 181] on p "Wohnungen" at bounding box center [26, 183] width 24 height 7
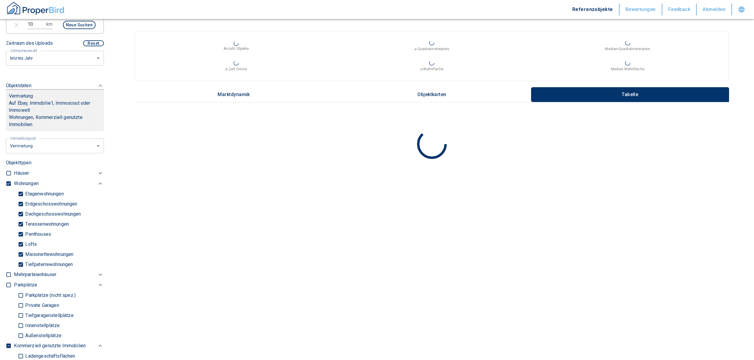
click at [20, 264] on input "Tiefpaterrewohnungen" at bounding box center [21, 265] width 6 height 10
checkbox input "false"
type input "2020"
type input "999999990"
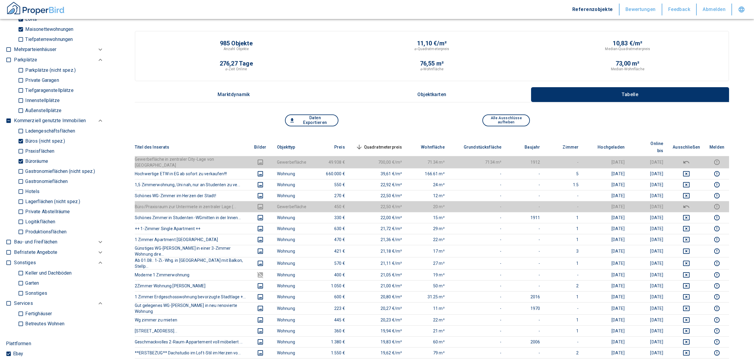
scroll to position [435, 0]
